Goal: Task Accomplishment & Management: Use online tool/utility

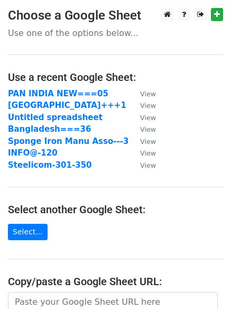
scroll to position [106, 0]
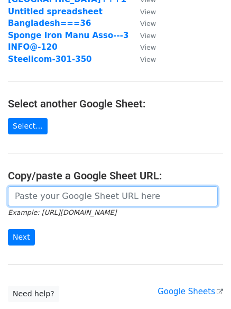
click at [53, 202] on input "url" at bounding box center [113, 196] width 210 height 20
paste input "https://docs.google.com/spreadsheets/d/1TEabhfGPnQ1n-4xZcCXqyjNJlZMZICGv1bjkSgO…"
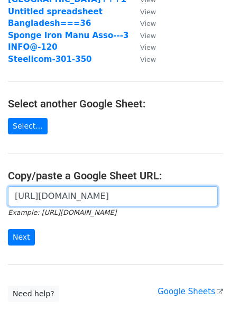
scroll to position [0, 227]
type input "https://docs.google.com/spreadsheets/d/1TEabhfGPnQ1n-4xZcCXqyjNJlZMZICGv1bjkSgO…"
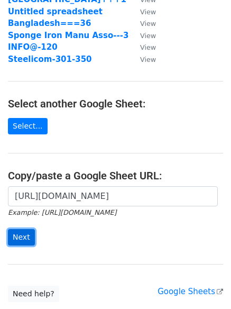
click at [21, 235] on input "Next" at bounding box center [21, 237] width 27 height 16
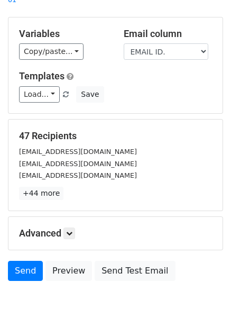
scroll to position [102, 0]
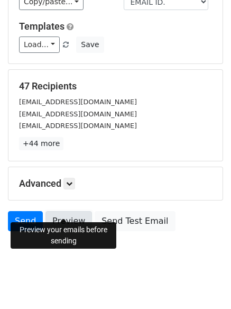
click at [68, 215] on link "Preview" at bounding box center [68, 221] width 47 height 20
click at [65, 211] on link "Preview" at bounding box center [68, 221] width 47 height 20
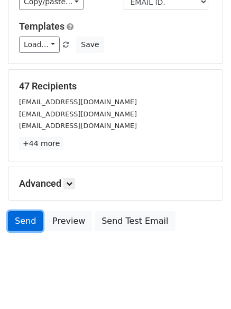
click at [23, 211] on link "Send" at bounding box center [25, 221] width 35 height 20
